Goal: Task Accomplishment & Management: Manage account settings

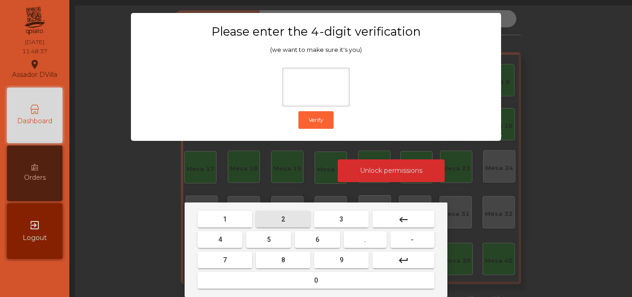
click at [275, 218] on button "2" at bounding box center [283, 219] width 55 height 17
click at [230, 236] on button "4" at bounding box center [220, 239] width 45 height 17
drag, startPoint x: 303, startPoint y: 238, endPoint x: 345, endPoint y: 273, distance: 55.2
click at [304, 238] on button "6" at bounding box center [317, 239] width 45 height 17
click at [341, 264] on button "9" at bounding box center [341, 259] width 55 height 17
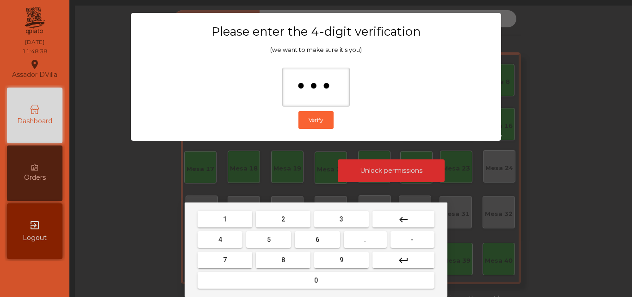
type input "****"
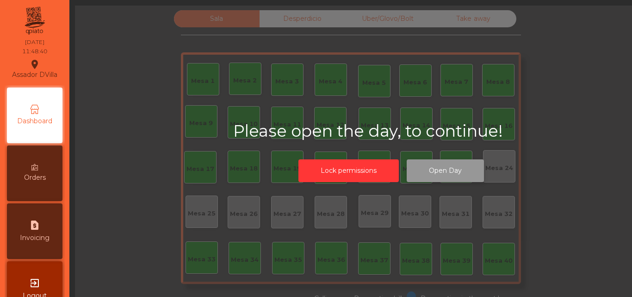
click at [450, 167] on button "Open Day" at bounding box center [445, 170] width 77 height 23
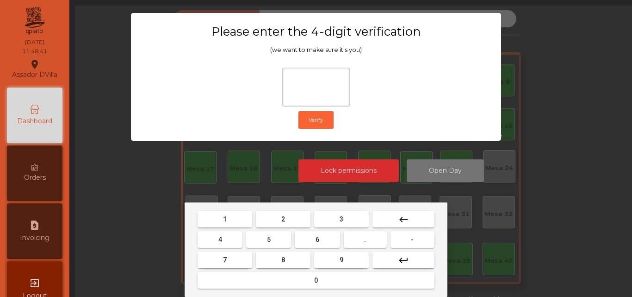
click at [282, 219] on span "2" at bounding box center [283, 218] width 4 height 7
click at [225, 239] on button "4" at bounding box center [220, 239] width 45 height 17
drag, startPoint x: 320, startPoint y: 239, endPoint x: 344, endPoint y: 266, distance: 36.0
click at [324, 244] on button "6" at bounding box center [317, 239] width 45 height 17
click at [344, 263] on button "9" at bounding box center [341, 259] width 55 height 17
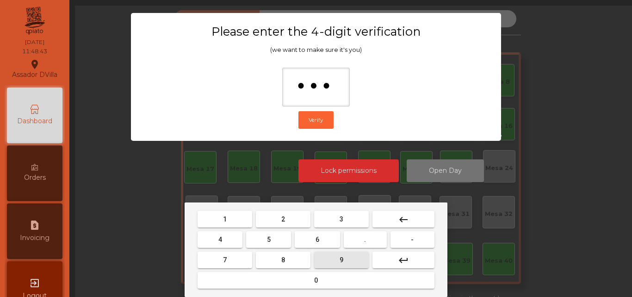
type input "****"
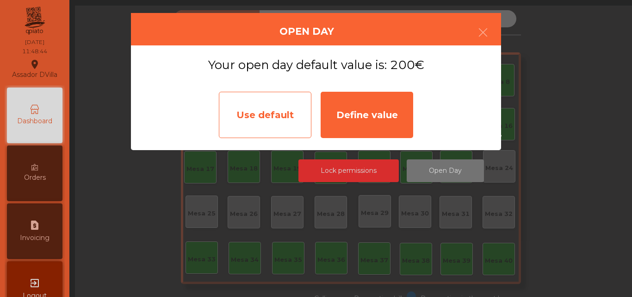
click at [280, 105] on div "Use default" at bounding box center [265, 115] width 93 height 46
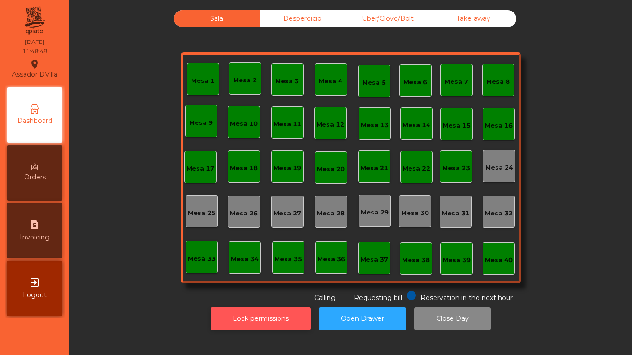
click at [245, 296] on button "Lock permissions" at bounding box center [261, 319] width 100 height 23
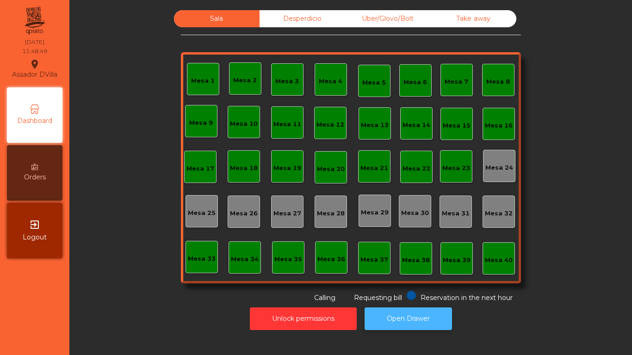
click at [424, 296] on button "Open Drawer" at bounding box center [408, 319] width 87 height 23
click at [429, 296] on button "Open Drawer" at bounding box center [408, 319] width 87 height 23
click at [427, 296] on button "Open Drawer" at bounding box center [408, 319] width 87 height 23
click at [230, 168] on div "Mesa 18" at bounding box center [244, 168] width 28 height 9
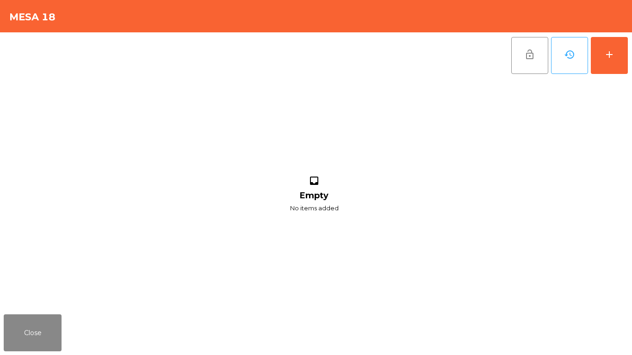
click at [632, 60] on div "lock_open history add inbox Empty No items added" at bounding box center [316, 171] width 632 height 279
click at [632, 42] on div "lock_open history add inbox Empty No items added" at bounding box center [316, 171] width 632 height 279
click at [616, 56] on button "add" at bounding box center [609, 55] width 37 height 37
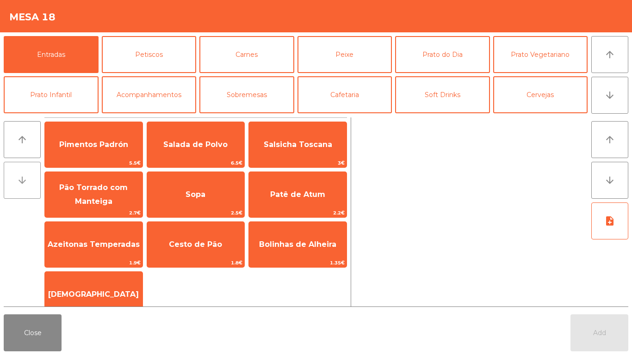
click at [9, 190] on button "arrow_downward" at bounding box center [22, 180] width 37 height 37
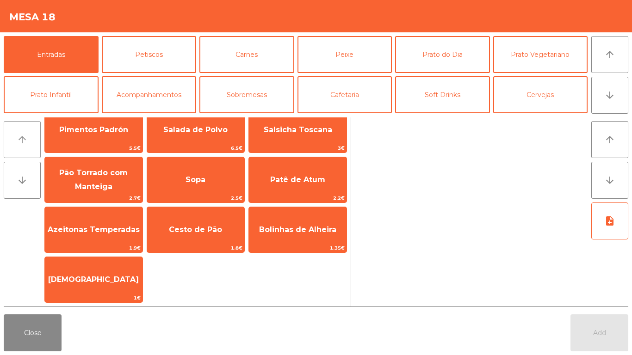
click at [11, 148] on button "arrow_upward" at bounding box center [22, 139] width 37 height 37
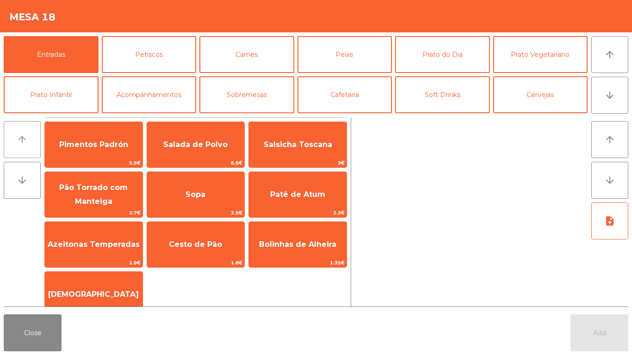
click at [7, 151] on button "arrow_upward" at bounding box center [22, 139] width 37 height 37
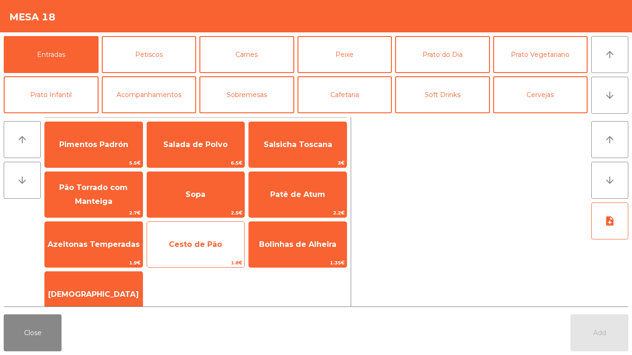
click at [186, 252] on span "Cesto de Pão" at bounding box center [196, 244] width 98 height 25
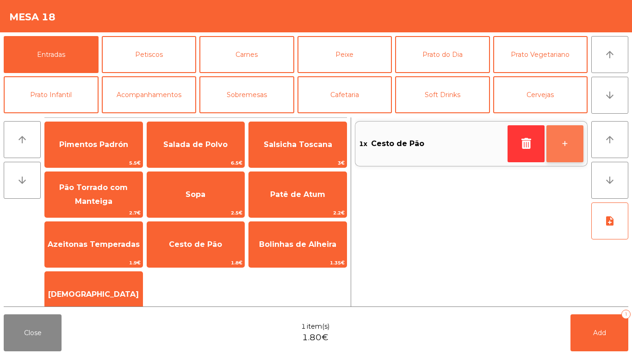
click at [575, 143] on button "+" at bounding box center [564, 143] width 37 height 37
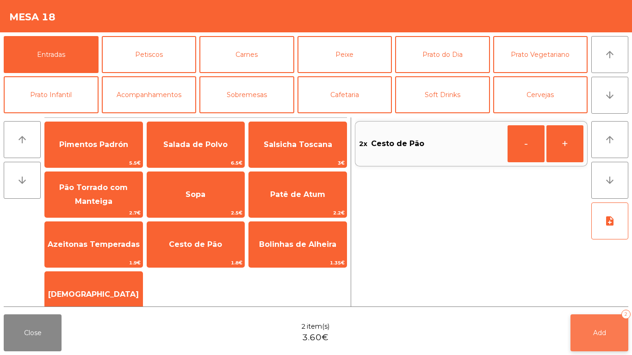
click at [605, 296] on button "Add 2" at bounding box center [600, 333] width 58 height 37
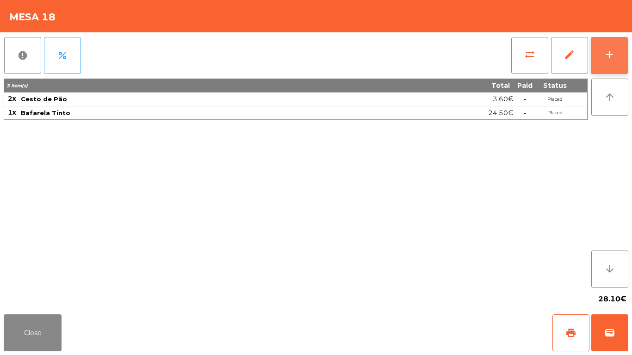
click at [607, 50] on div "add" at bounding box center [609, 54] width 11 height 11
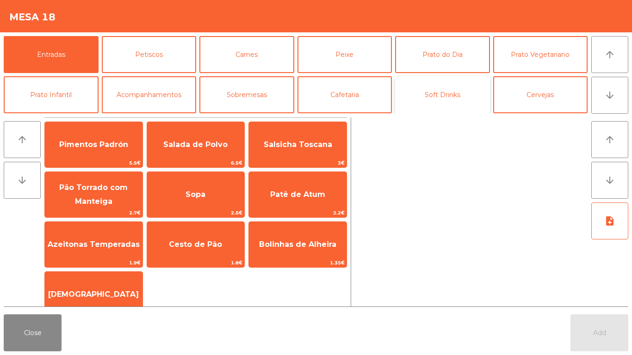
click at [452, 94] on button "Soft Drinks" at bounding box center [442, 94] width 95 height 37
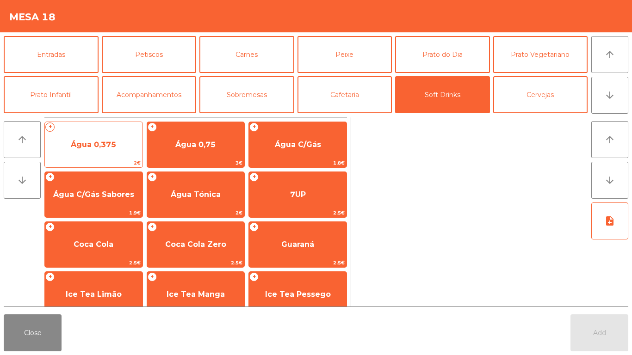
click at [108, 143] on span "Água 0,375" at bounding box center [93, 144] width 45 height 9
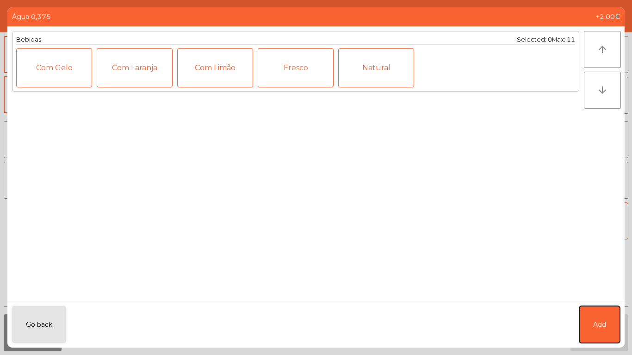
click at [594, 296] on button "Add" at bounding box center [599, 324] width 41 height 37
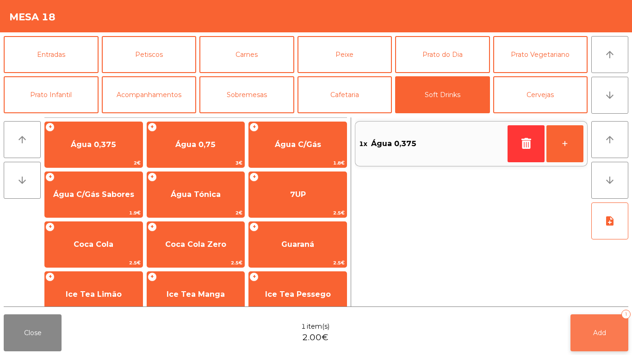
click at [600, 296] on button "Add 1" at bounding box center [600, 333] width 58 height 37
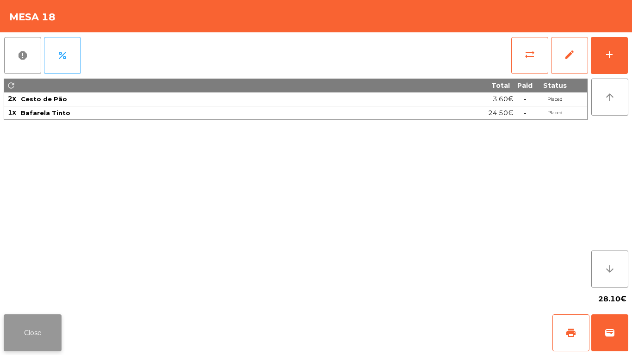
click at [40, 296] on button "Close" at bounding box center [33, 333] width 58 height 37
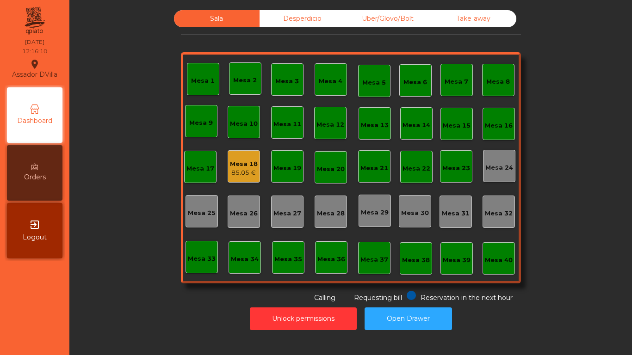
click at [233, 178] on div "Mesa 18 85.05 €" at bounding box center [244, 166] width 32 height 32
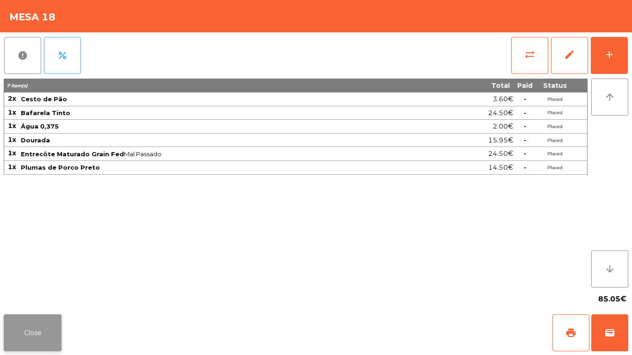
click at [57, 296] on button "Close" at bounding box center [33, 333] width 58 height 37
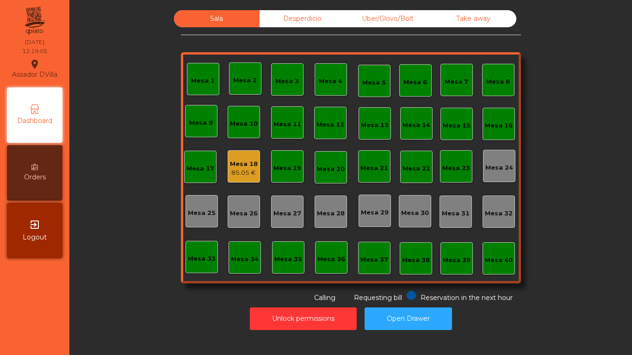
click at [271, 75] on div "Mesa 3" at bounding box center [287, 79] width 32 height 32
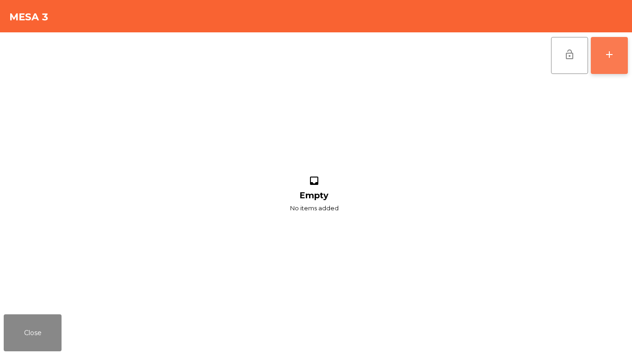
click at [625, 43] on button "add" at bounding box center [609, 55] width 37 height 37
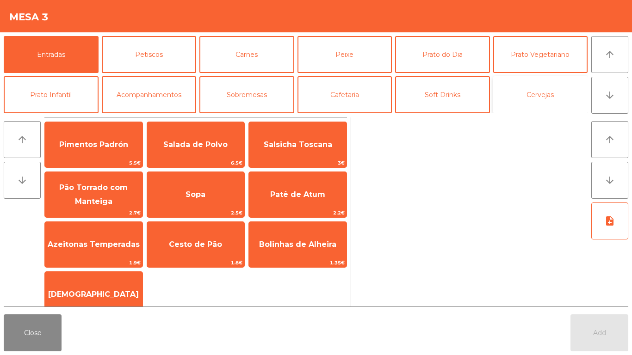
click at [547, 99] on button "Cervejas" at bounding box center [540, 94] width 95 height 37
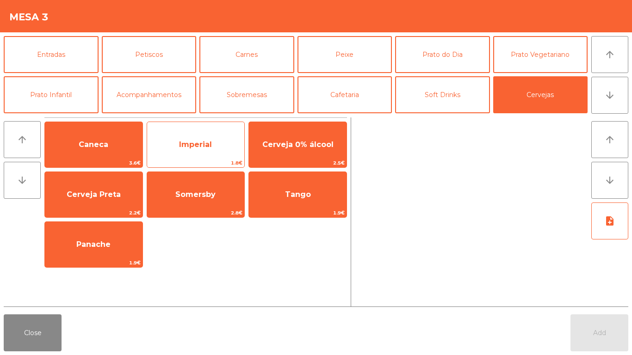
click at [189, 135] on span "Imperial" at bounding box center [196, 144] width 98 height 25
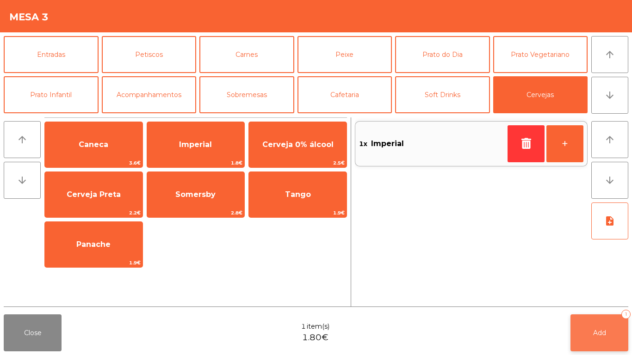
click at [601, 296] on span "Add" at bounding box center [599, 333] width 13 height 8
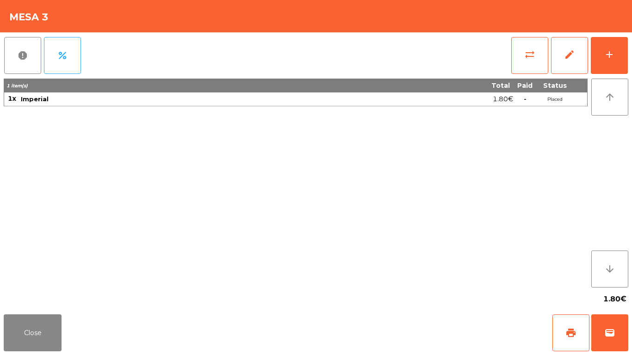
drag, startPoint x: 426, startPoint y: 295, endPoint x: 518, endPoint y: 355, distance: 109.7
click at [461, 296] on app-table-orders "Mesa 3 report percent sync_alt edit add 1 item(s) Total Paid Status 1x Imperial…" at bounding box center [316, 177] width 632 height 355
click at [530, 296] on div "Close print wallet" at bounding box center [316, 333] width 632 height 44
click at [31, 296] on button "Close" at bounding box center [33, 333] width 58 height 37
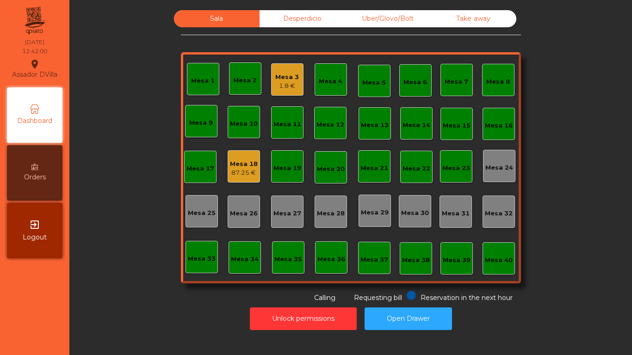
click at [249, 173] on div "87.25 €" at bounding box center [244, 172] width 28 height 9
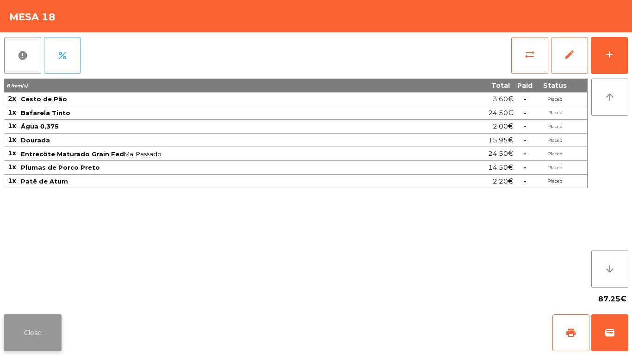
click at [54, 296] on button "Close" at bounding box center [33, 333] width 58 height 37
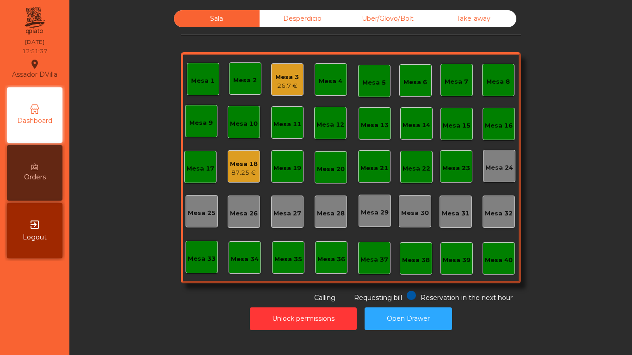
click at [234, 76] on div "Mesa 2" at bounding box center [245, 80] width 24 height 9
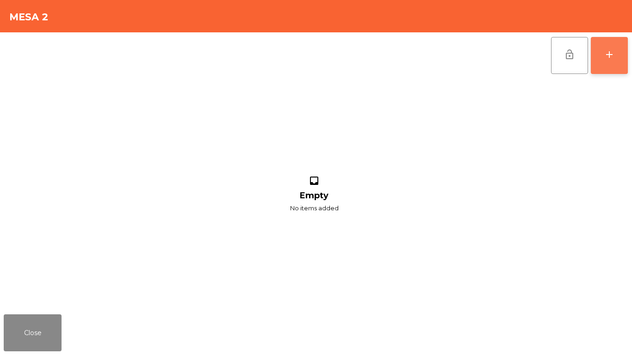
click at [624, 47] on button "add" at bounding box center [609, 55] width 37 height 37
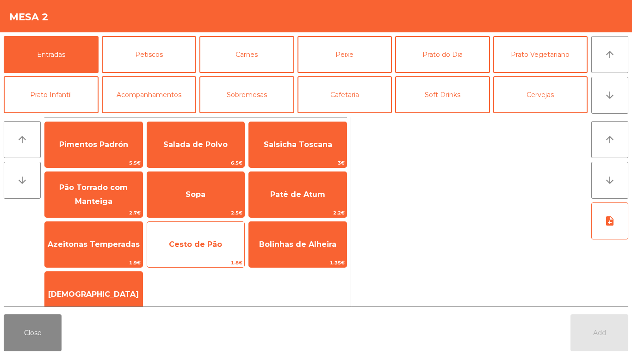
click at [185, 250] on span "Cesto de Pão" at bounding box center [196, 244] width 98 height 25
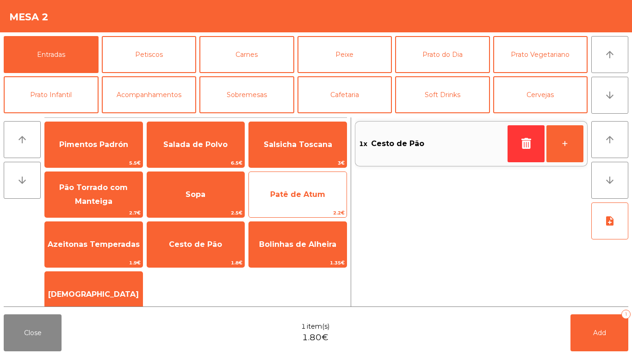
click at [287, 192] on span "Patê de Atum" at bounding box center [297, 194] width 55 height 9
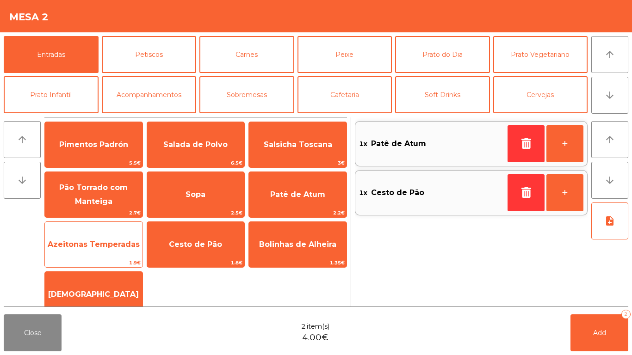
click at [87, 245] on span "Azeitonas Temperadas" at bounding box center [94, 244] width 92 height 9
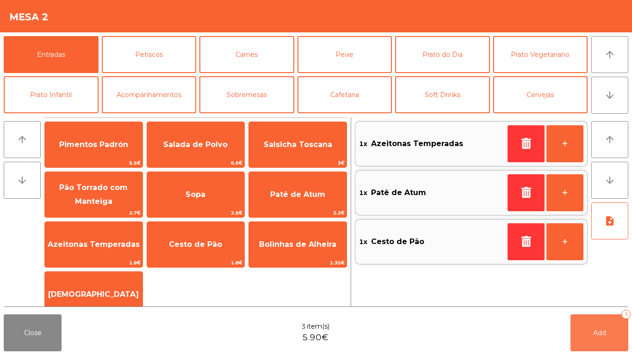
click at [607, 296] on button "Add 3" at bounding box center [600, 333] width 58 height 37
click at [593, 296] on div "Close" at bounding box center [316, 333] width 632 height 44
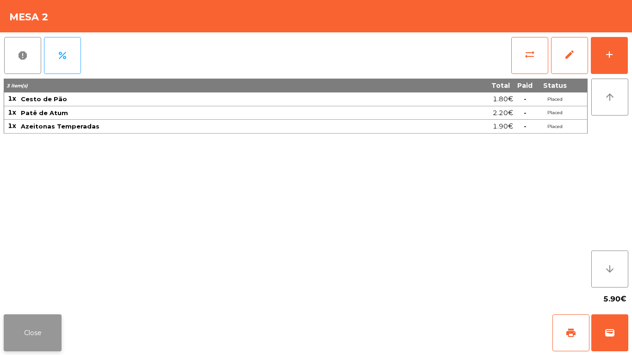
click at [40, 296] on button "Close" at bounding box center [33, 333] width 58 height 37
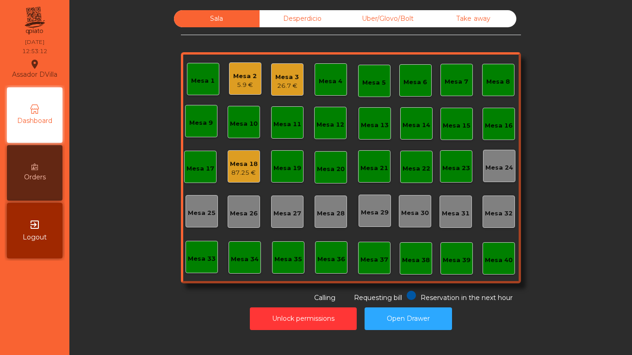
click at [279, 84] on div "26.7 €" at bounding box center [287, 85] width 24 height 9
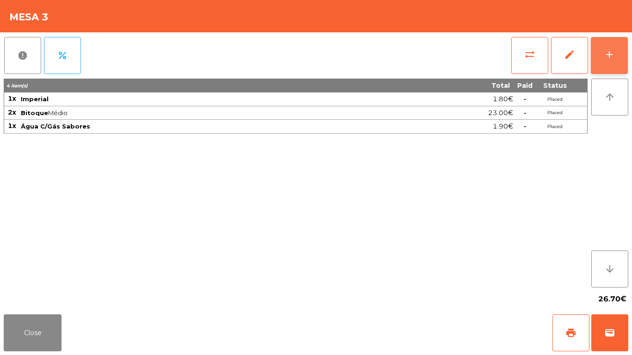
click at [621, 55] on button "add" at bounding box center [609, 55] width 37 height 37
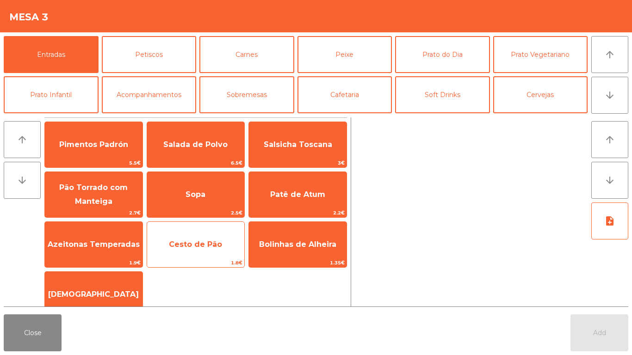
click at [193, 236] on span "Cesto de Pão" at bounding box center [196, 244] width 98 height 25
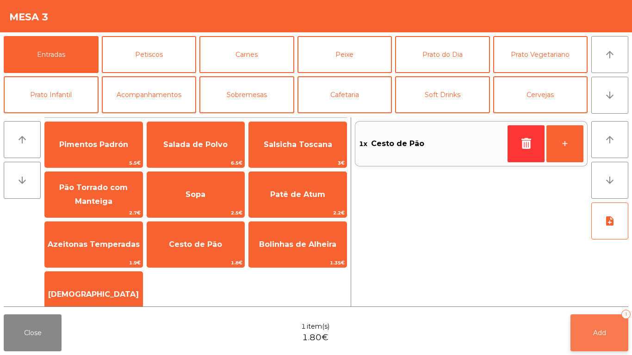
click at [599, 296] on button "Add 1" at bounding box center [600, 333] width 58 height 37
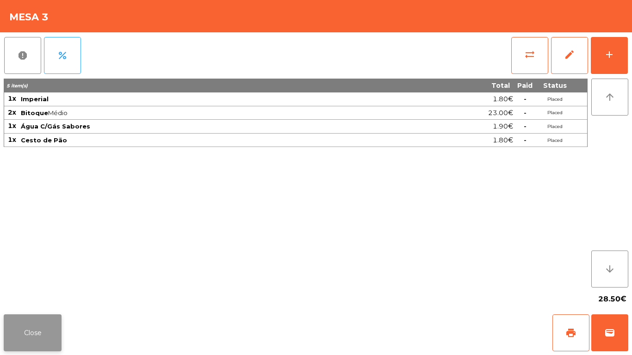
click at [17, 296] on button "Close" at bounding box center [33, 333] width 58 height 37
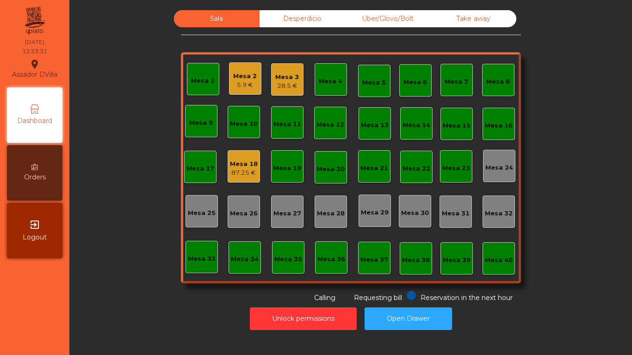
click at [278, 77] on div "Mesa 3" at bounding box center [287, 77] width 24 height 9
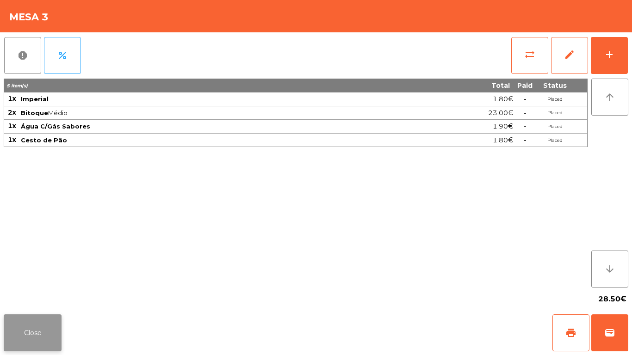
click at [31, 296] on button "Close" at bounding box center [33, 333] width 58 height 37
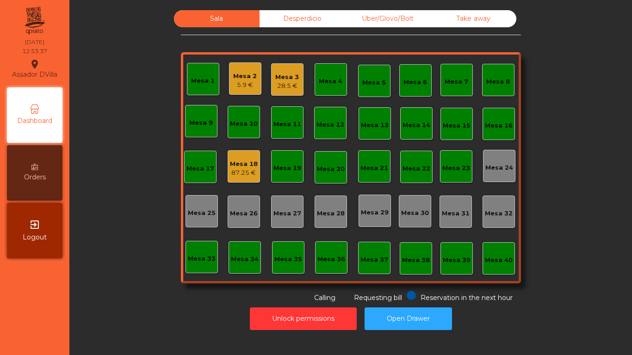
click at [233, 72] on div "Mesa 2" at bounding box center [245, 76] width 24 height 9
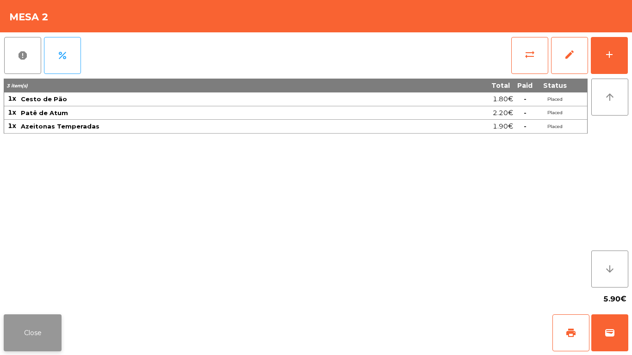
click at [41, 296] on button "Close" at bounding box center [33, 333] width 58 height 37
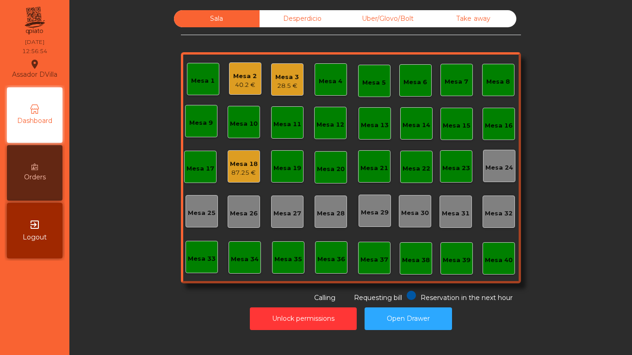
click at [230, 82] on div "Mesa 2 40.2 €" at bounding box center [245, 78] width 32 height 32
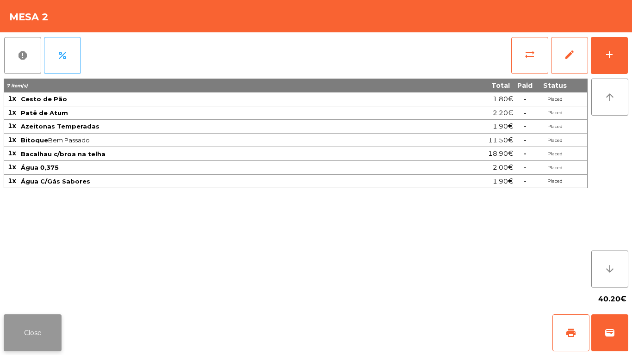
click at [33, 296] on button "Close" at bounding box center [33, 333] width 58 height 37
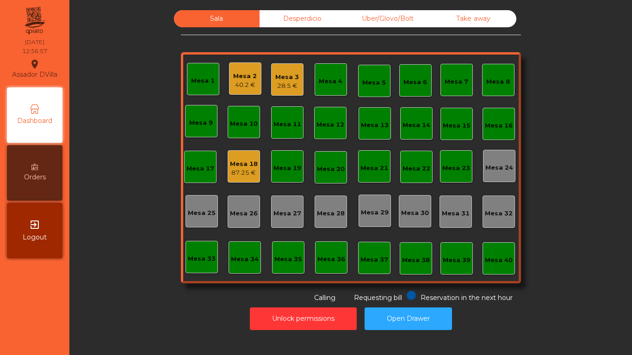
click at [295, 77] on div "Mesa 3" at bounding box center [287, 77] width 24 height 9
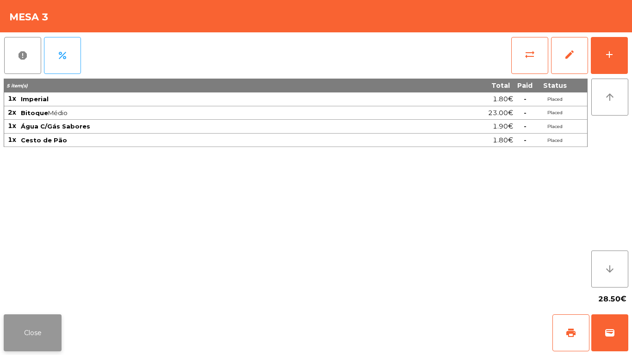
click at [6, 296] on button "Close" at bounding box center [33, 333] width 58 height 37
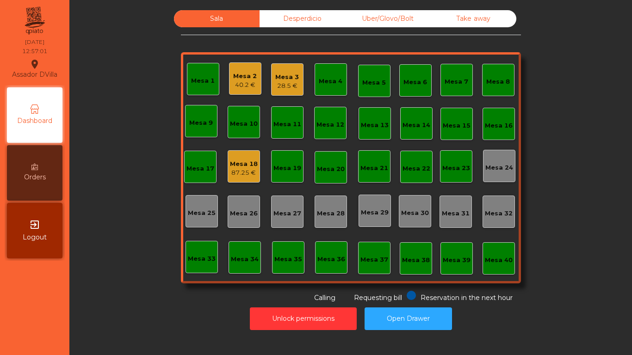
click at [229, 88] on div "Mesa 2 40.2 €" at bounding box center [245, 78] width 32 height 32
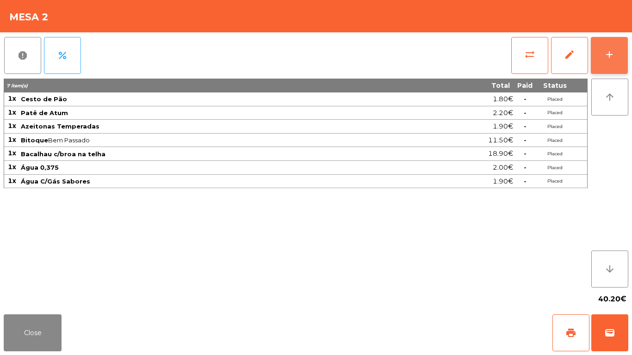
click at [621, 50] on button "add" at bounding box center [609, 55] width 37 height 37
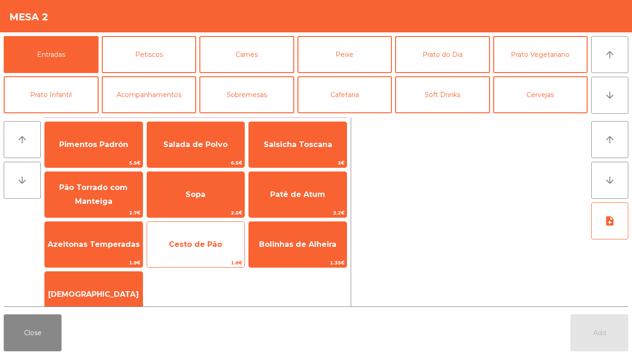
click at [200, 240] on span "Cesto de Pão" at bounding box center [195, 244] width 53 height 9
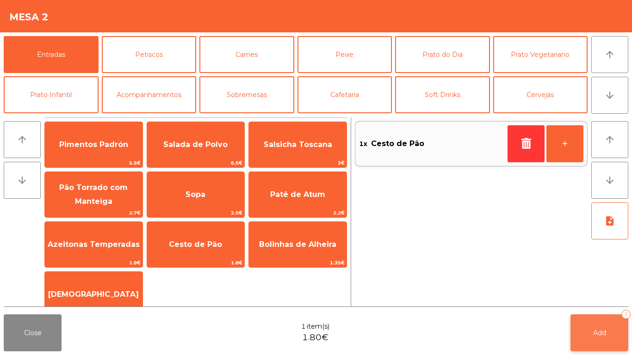
click at [601, 296] on button "Add 1" at bounding box center [600, 333] width 58 height 37
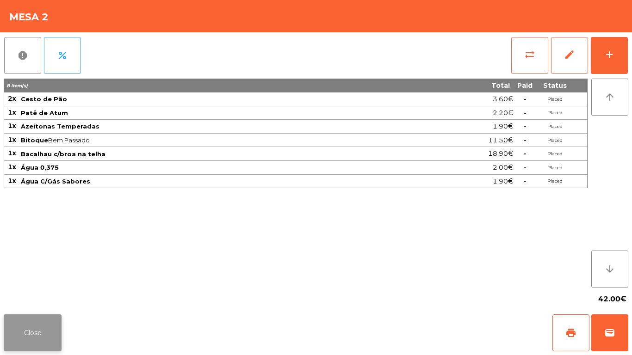
click at [39, 296] on button "Close" at bounding box center [33, 333] width 58 height 37
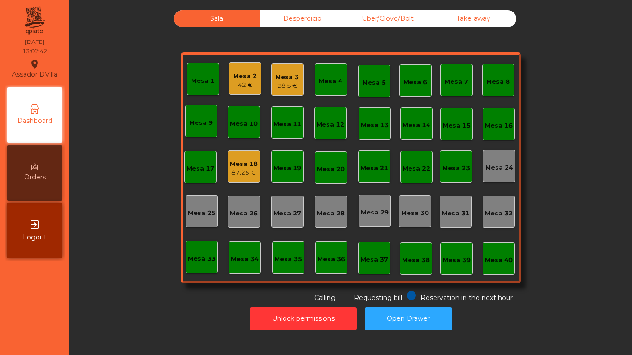
click at [235, 86] on div "42 €" at bounding box center [245, 85] width 24 height 9
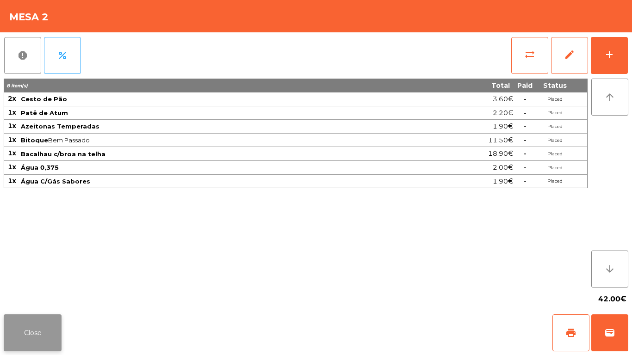
click at [32, 296] on button "Close" at bounding box center [33, 333] width 58 height 37
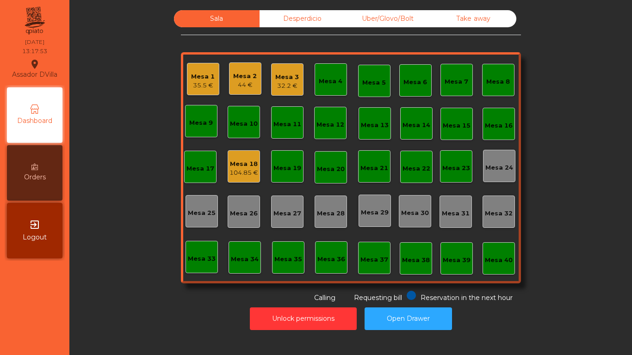
click at [7, 257] on div "exit_to_app Logout" at bounding box center [35, 231] width 56 height 56
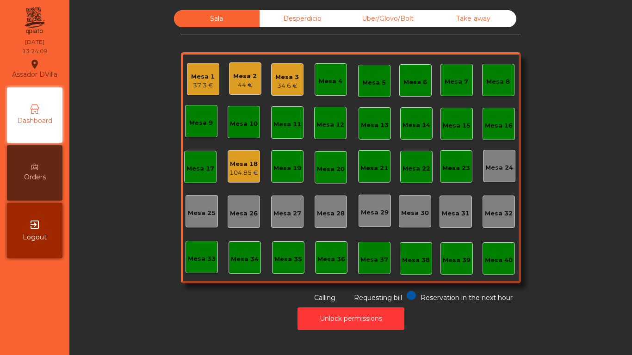
click at [289, 78] on div "Mesa 3" at bounding box center [287, 77] width 24 height 9
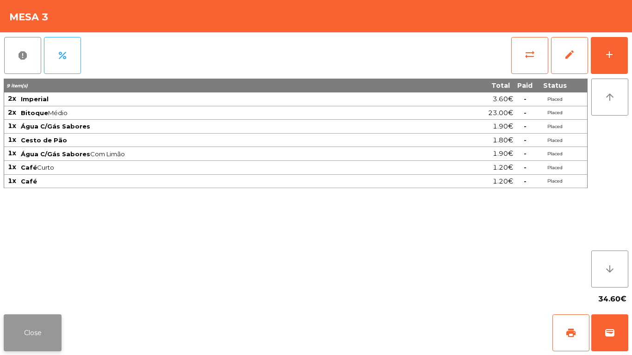
click at [42, 340] on button "Close" at bounding box center [33, 333] width 58 height 37
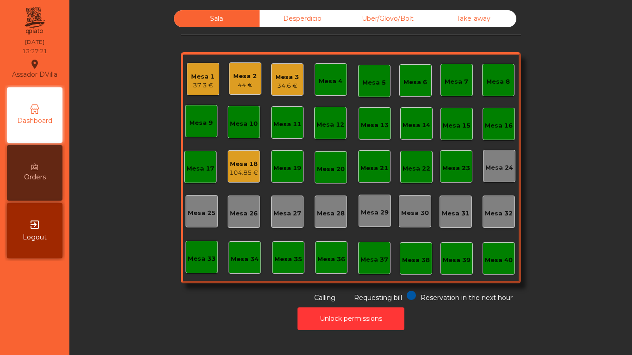
click at [201, 81] on div "37.3 €" at bounding box center [203, 85] width 24 height 9
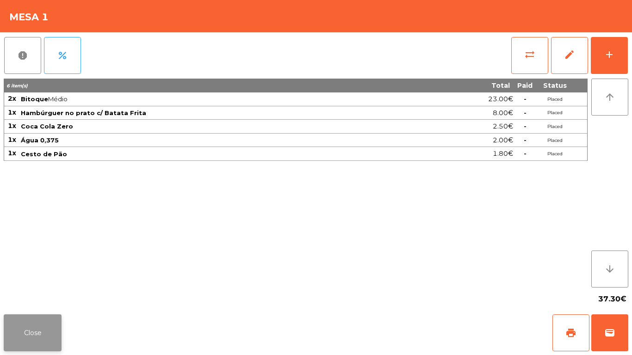
click at [31, 327] on button "Close" at bounding box center [33, 333] width 58 height 37
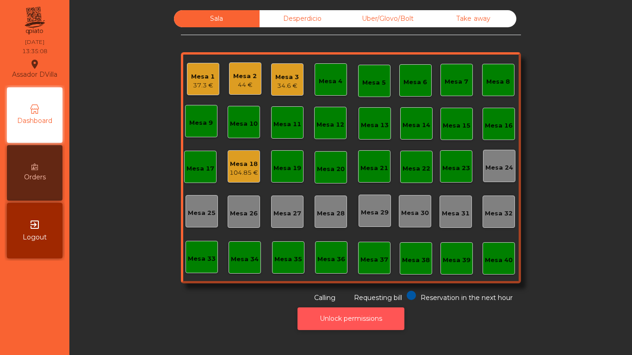
click at [346, 309] on button "Unlock permissions" at bounding box center [351, 319] width 107 height 23
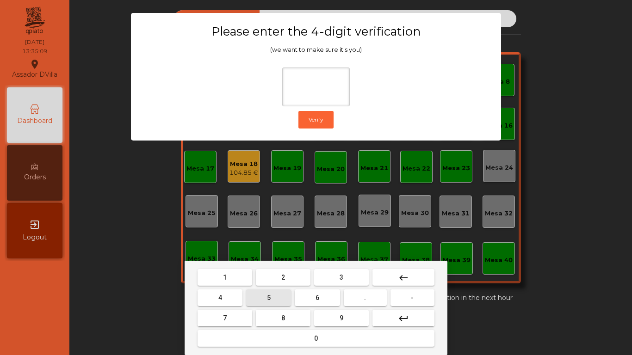
click at [284, 290] on button "5" at bounding box center [268, 298] width 45 height 17
type input "*"
click at [423, 272] on button "keyboard_backspace" at bounding box center [403, 277] width 62 height 17
click at [283, 275] on span "2" at bounding box center [283, 277] width 4 height 7
click at [217, 297] on button "4" at bounding box center [220, 298] width 45 height 17
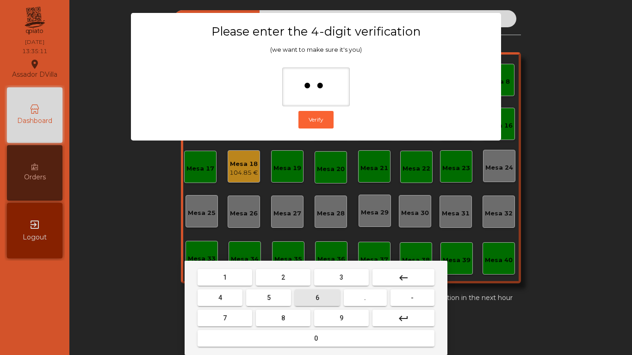
click at [330, 291] on button "6" at bounding box center [317, 298] width 45 height 17
click at [341, 316] on span "9" at bounding box center [342, 318] width 4 height 7
type input "****"
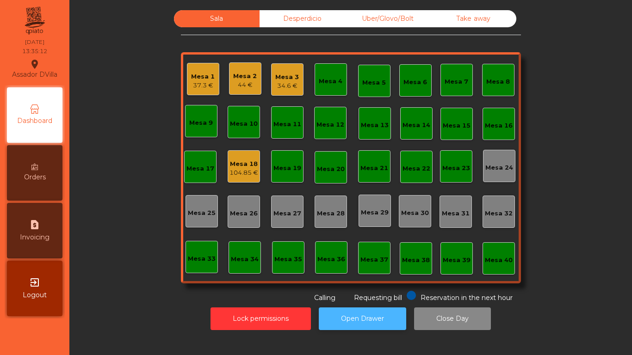
click at [366, 310] on button "Open Drawer" at bounding box center [362, 319] width 87 height 23
click at [352, 309] on button "Open Drawer" at bounding box center [362, 319] width 87 height 23
click at [28, 287] on div "exit_to_app Logout" at bounding box center [35, 289] width 56 height 56
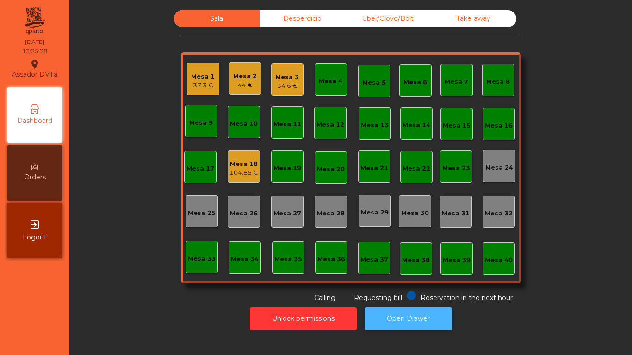
click at [408, 310] on button "Open Drawer" at bounding box center [408, 319] width 87 height 23
click at [239, 163] on div "Mesa 18" at bounding box center [244, 164] width 29 height 9
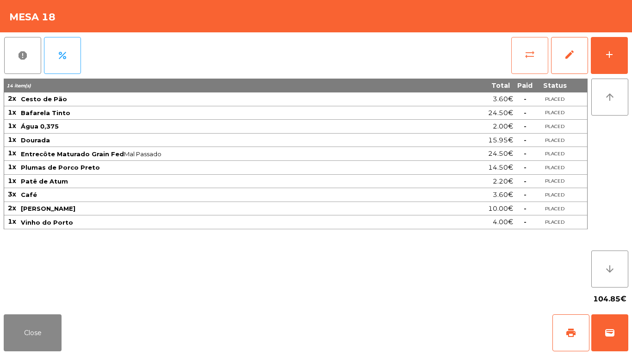
click at [512, 66] on button "sync_alt" at bounding box center [529, 55] width 37 height 37
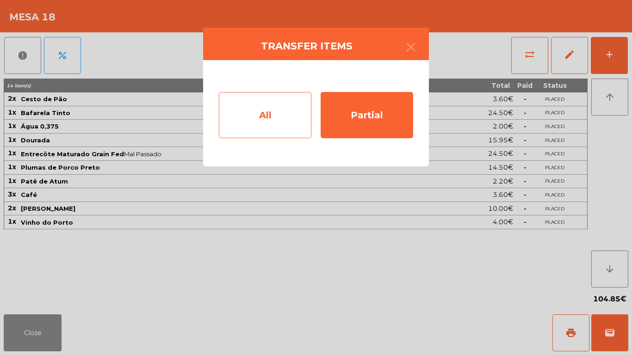
click at [250, 121] on div "All" at bounding box center [265, 115] width 93 height 46
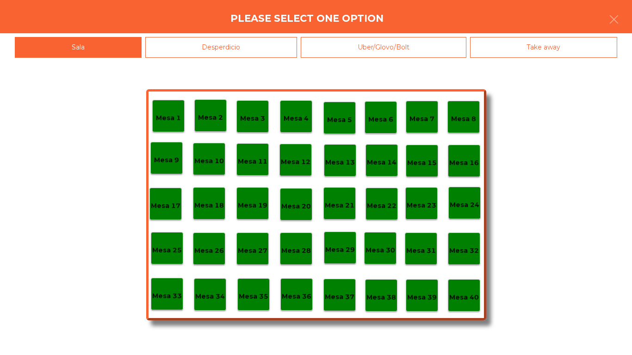
click at [471, 292] on p "Mesa 40" at bounding box center [464, 297] width 30 height 11
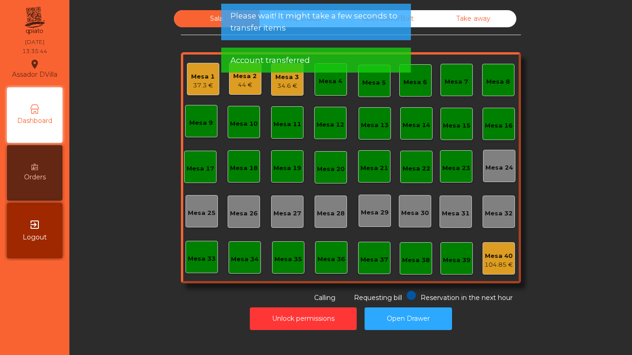
click at [283, 86] on div "34.6 €" at bounding box center [287, 85] width 24 height 9
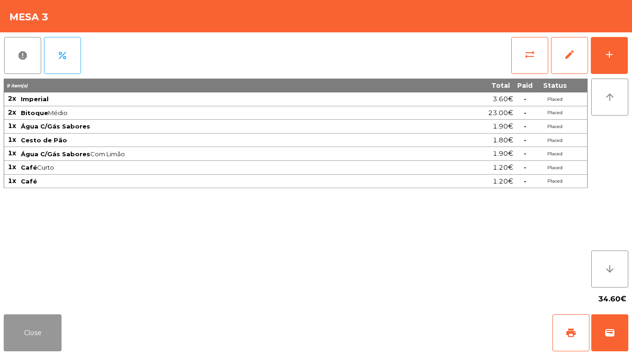
drag, startPoint x: 19, startPoint y: 335, endPoint x: 44, endPoint y: 304, distance: 40.2
click at [20, 334] on button "Close" at bounding box center [33, 333] width 58 height 37
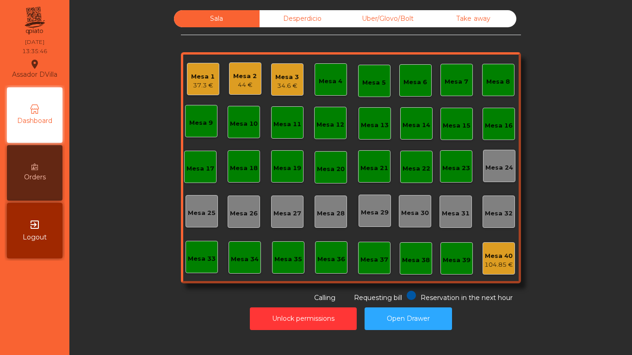
click at [245, 79] on div "Mesa 2" at bounding box center [245, 76] width 24 height 9
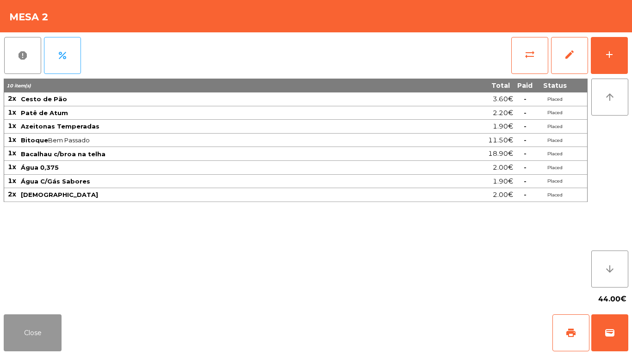
drag, startPoint x: 28, startPoint y: 339, endPoint x: 58, endPoint y: 199, distance: 143.5
click at [28, 336] on button "Close" at bounding box center [33, 333] width 58 height 37
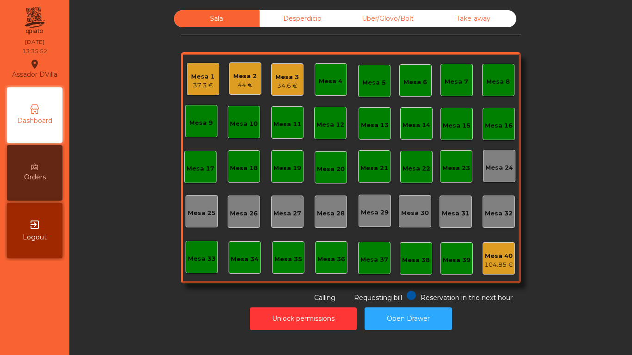
click at [256, 83] on div "Mesa 2 44 €" at bounding box center [245, 78] width 32 height 32
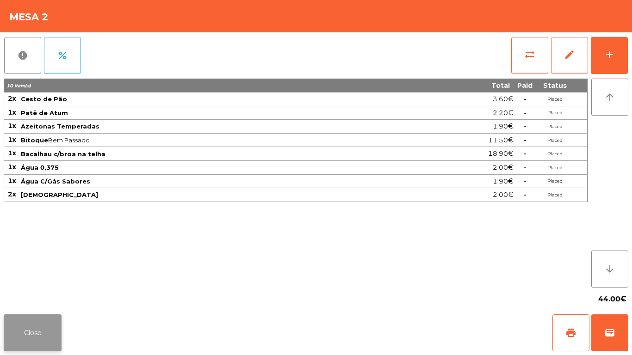
drag, startPoint x: 35, startPoint y: 333, endPoint x: 167, endPoint y: 87, distance: 278.6
click at [43, 322] on button "Close" at bounding box center [33, 333] width 58 height 37
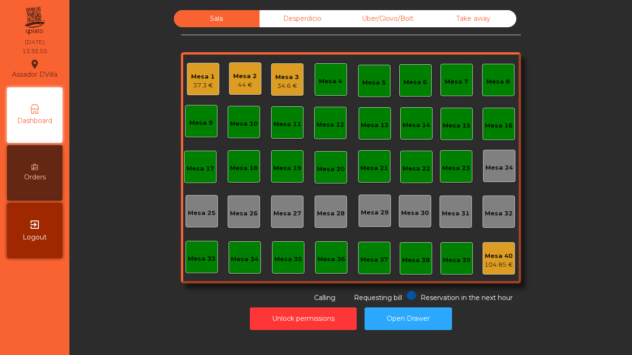
click at [210, 77] on div "Mesa 1" at bounding box center [203, 76] width 24 height 9
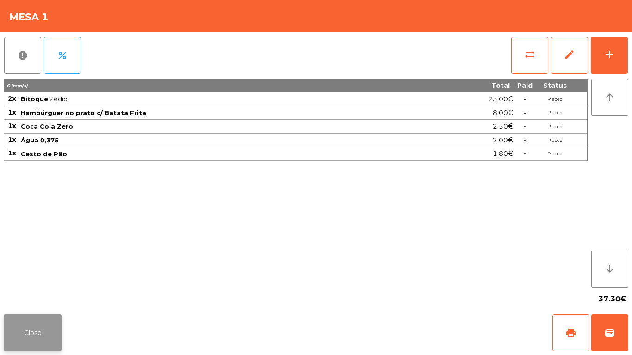
click at [45, 326] on button "Close" at bounding box center [33, 333] width 58 height 37
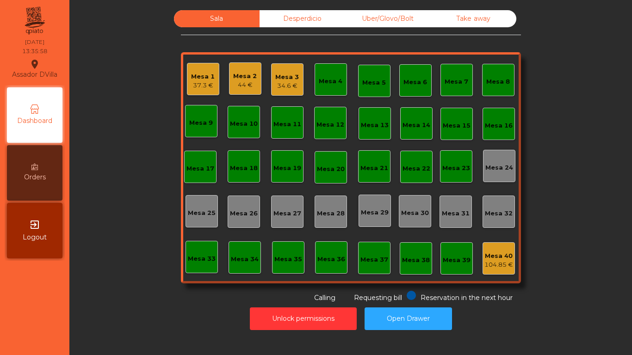
click at [251, 83] on div "44 €" at bounding box center [245, 85] width 24 height 9
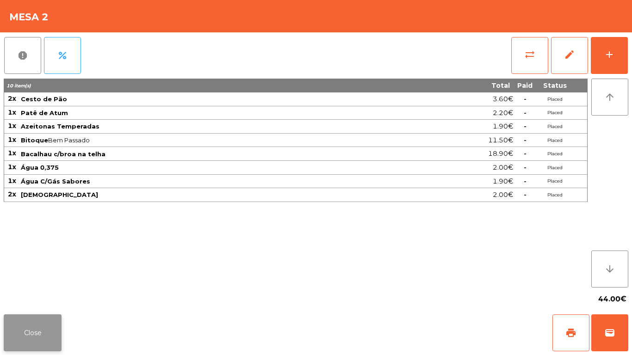
click at [34, 337] on button "Close" at bounding box center [33, 333] width 58 height 37
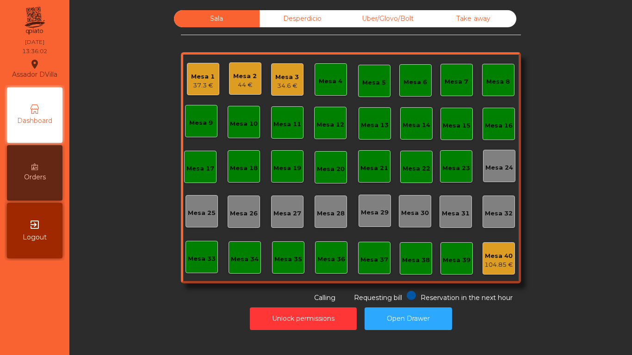
click at [292, 74] on div "Mesa 3" at bounding box center [287, 77] width 24 height 9
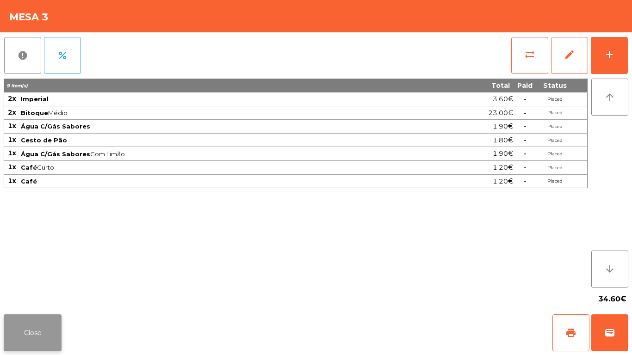
click at [37, 326] on button "Close" at bounding box center [33, 333] width 58 height 37
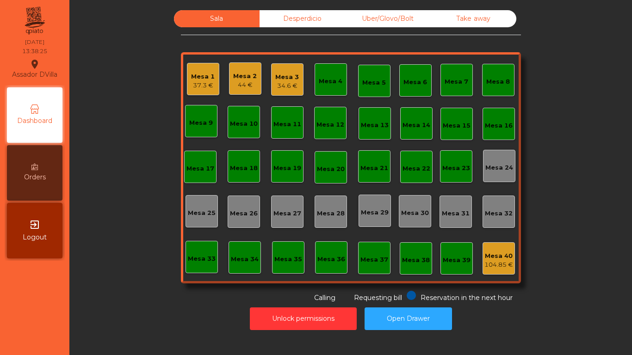
click at [239, 171] on div "Mesa 18" at bounding box center [244, 168] width 28 height 9
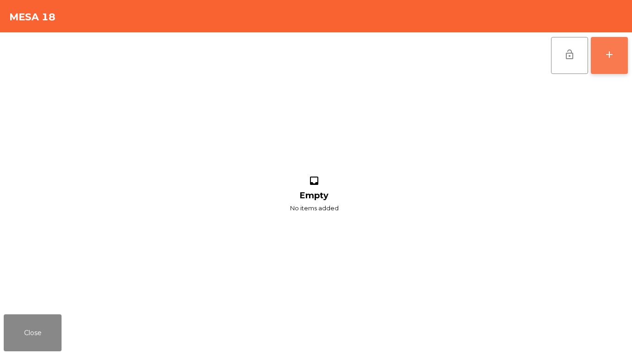
click at [614, 64] on button "add" at bounding box center [609, 55] width 37 height 37
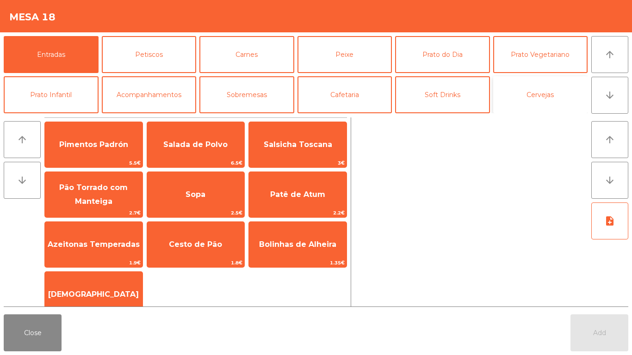
click at [541, 98] on button "Cervejas" at bounding box center [540, 94] width 95 height 37
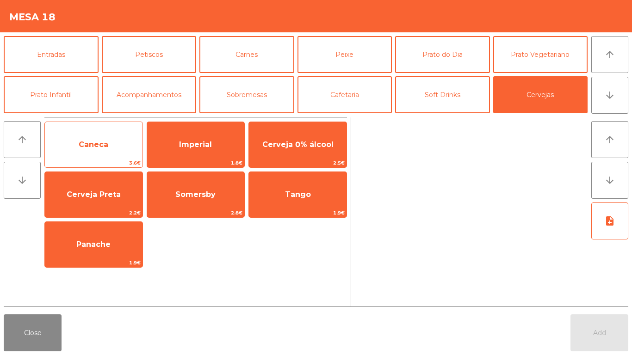
click at [99, 141] on span "Caneca" at bounding box center [94, 144] width 30 height 9
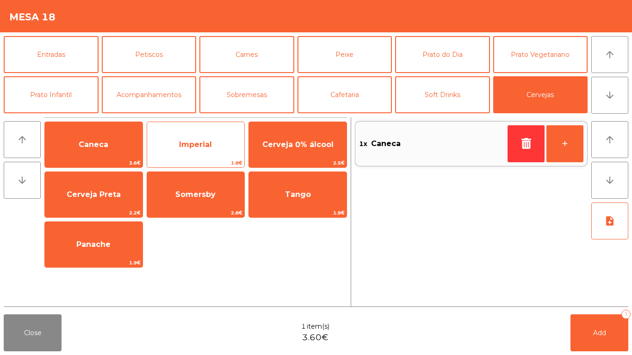
click at [186, 137] on span "Imperial" at bounding box center [196, 144] width 98 height 25
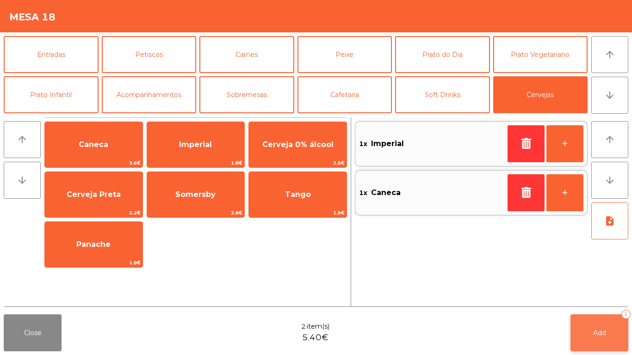
click at [601, 318] on button "Add 2" at bounding box center [600, 333] width 58 height 37
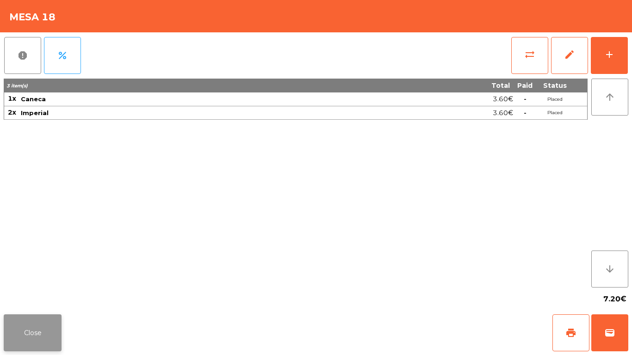
click at [36, 315] on button "Close" at bounding box center [33, 333] width 58 height 37
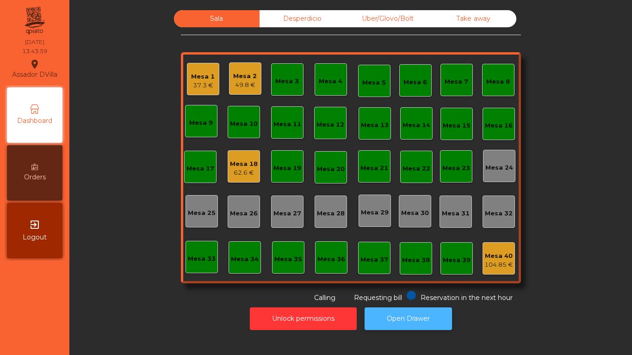
click at [422, 312] on button "Open Drawer" at bounding box center [408, 319] width 87 height 23
click at [233, 79] on div "Mesa 2" at bounding box center [245, 76] width 24 height 9
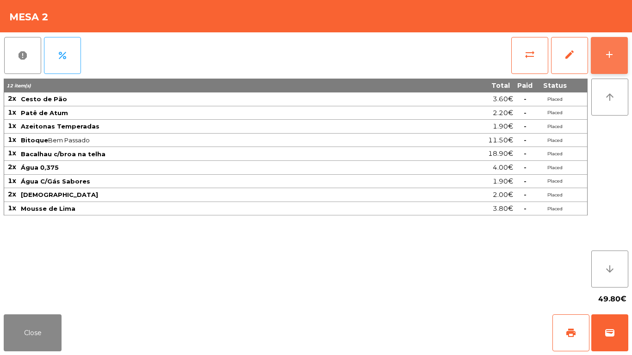
click at [608, 53] on div "add" at bounding box center [609, 54] width 11 height 11
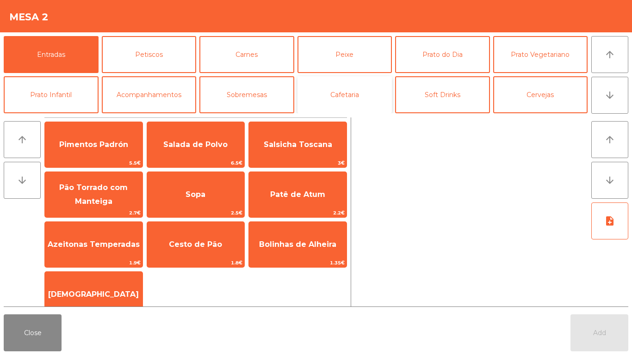
click at [357, 95] on button "Cafetaria" at bounding box center [345, 94] width 95 height 37
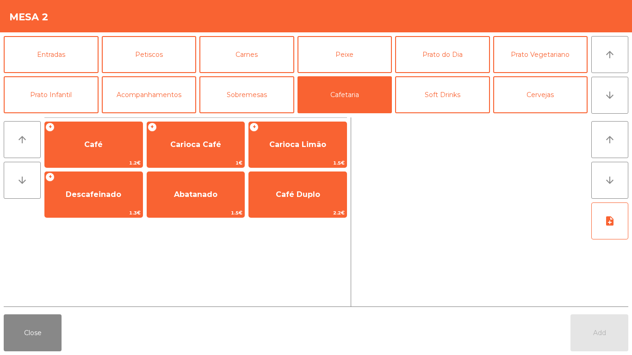
click at [133, 120] on div "+ Café 1.2€ + Carioca Café 1€ + Carioca Limão 1.5€ + Descafeinado 1.3€ Abatanad…" at bounding box center [195, 170] width 303 height 104
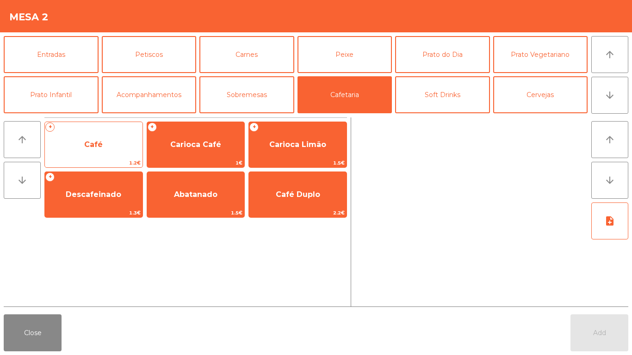
click at [107, 149] on span "Café" at bounding box center [94, 144] width 98 height 25
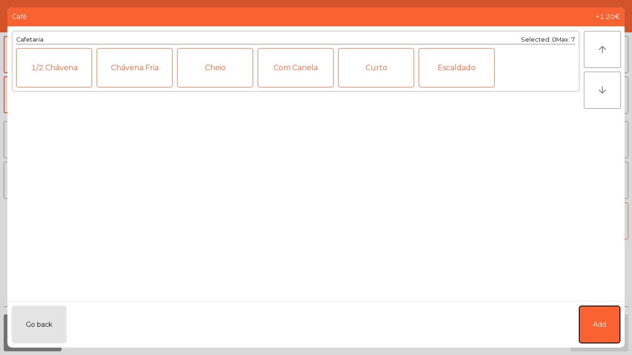
click at [608, 318] on button "Add" at bounding box center [599, 324] width 41 height 37
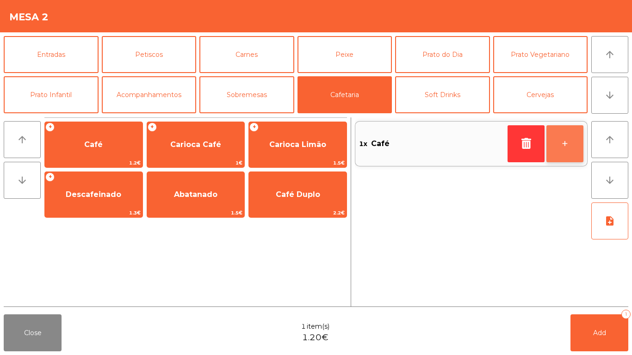
click at [562, 142] on button "+" at bounding box center [564, 143] width 37 height 37
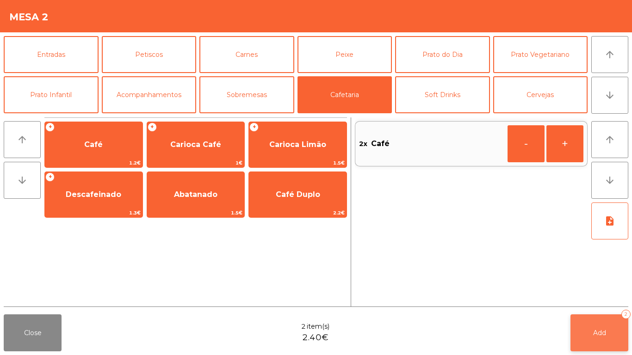
click at [591, 332] on button "Add 2" at bounding box center [600, 333] width 58 height 37
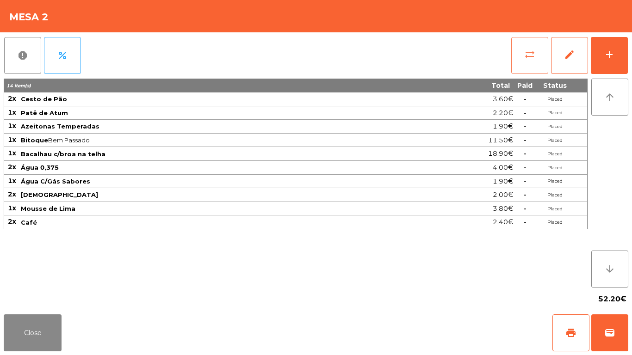
click at [531, 56] on span "sync_alt" at bounding box center [529, 54] width 11 height 11
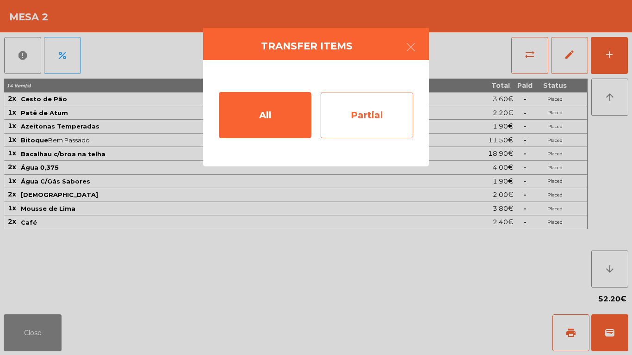
click at [366, 102] on div "Partial" at bounding box center [367, 115] width 93 height 46
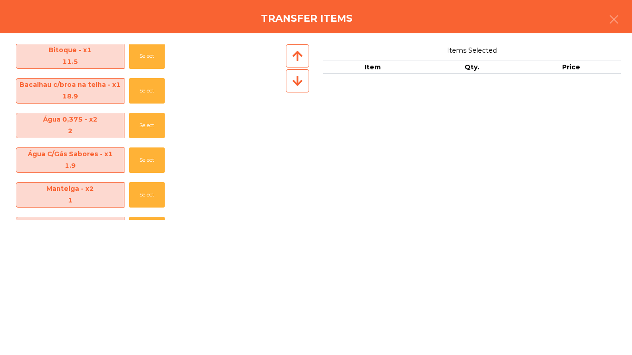
scroll to position [171, 0]
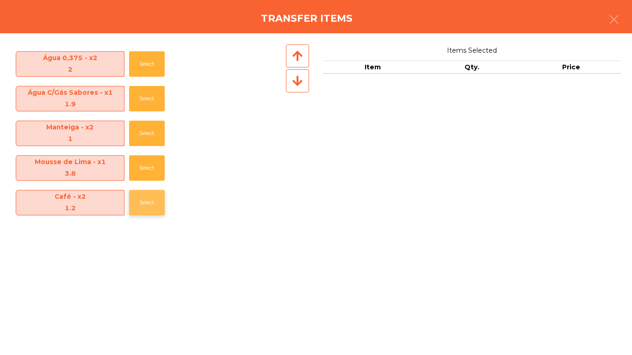
click at [143, 211] on button "Select" at bounding box center [147, 202] width 36 height 25
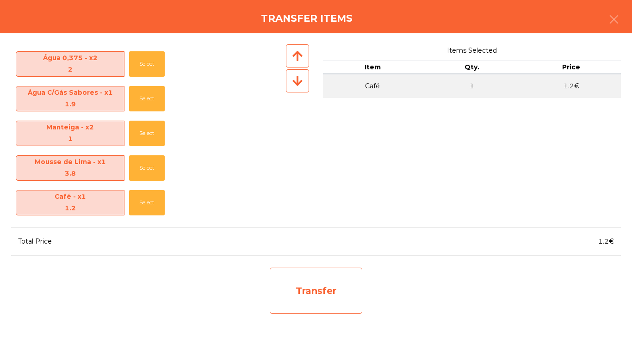
drag, startPoint x: 330, startPoint y: 311, endPoint x: 326, endPoint y: 299, distance: 12.7
click at [326, 299] on div "Transfer" at bounding box center [316, 291] width 93 height 46
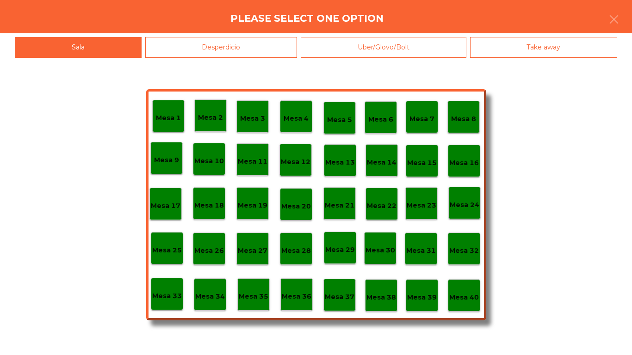
click at [232, 43] on div "Desperdicio" at bounding box center [221, 47] width 152 height 21
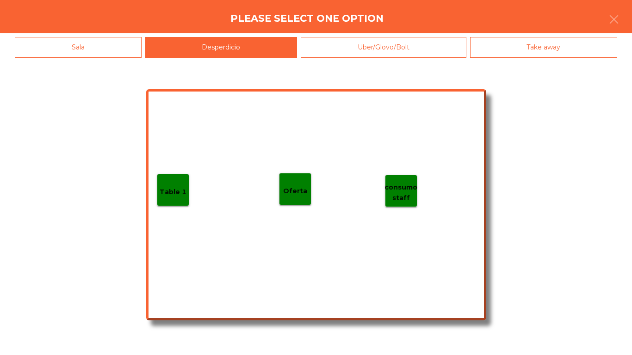
click at [187, 184] on div "Table 1" at bounding box center [173, 190] width 32 height 32
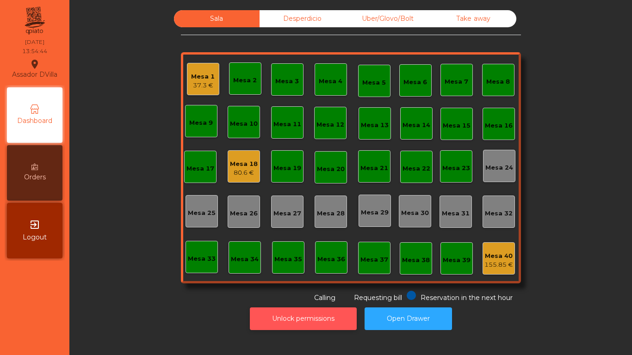
click at [292, 322] on button "Unlock permissions" at bounding box center [303, 319] width 107 height 23
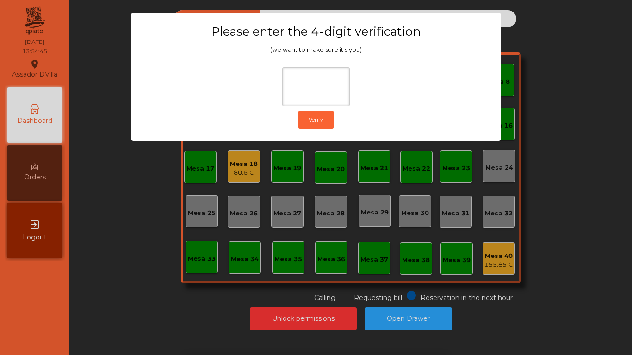
click at [571, 299] on div "1 2 3 keyboard_backspace 4 5 6 . - 7 8 9 keyboard_return 0" at bounding box center [316, 308] width 632 height 94
click at [324, 316] on ngb-modal-window "Please enter the 4-digit verification (we want to make sure it's you) Verify" at bounding box center [316, 177] width 601 height 355
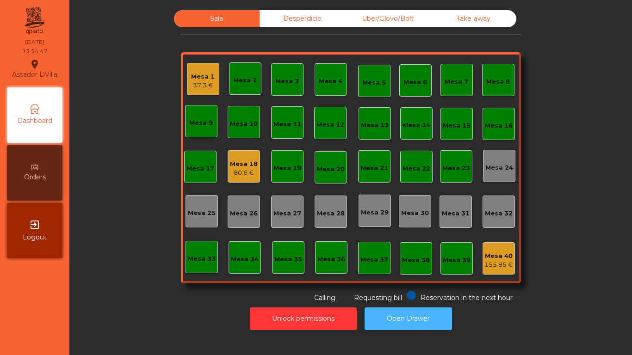
click at [414, 319] on button "Open Drawer" at bounding box center [408, 319] width 87 height 23
click at [243, 164] on div "Mesa 18" at bounding box center [244, 164] width 28 height 9
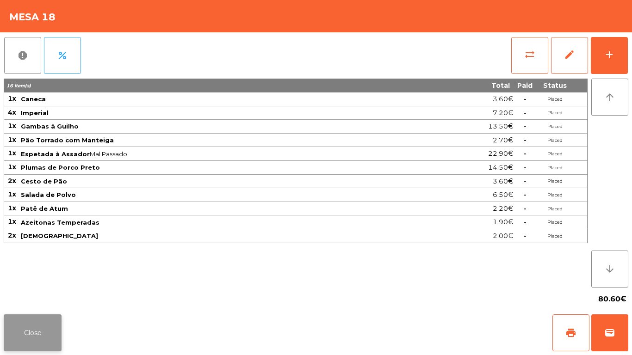
click at [33, 324] on button "Close" at bounding box center [33, 333] width 58 height 37
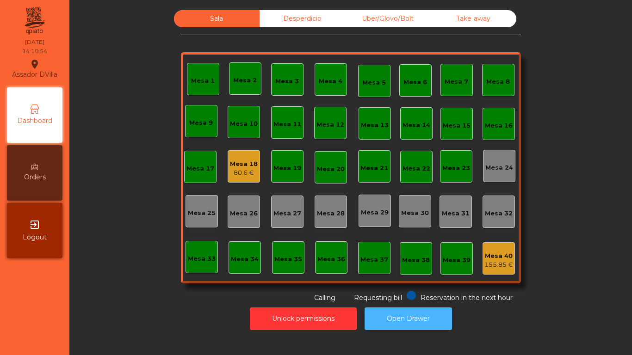
click at [418, 310] on button "Open Drawer" at bounding box center [408, 319] width 87 height 23
